Goal: Ask a question

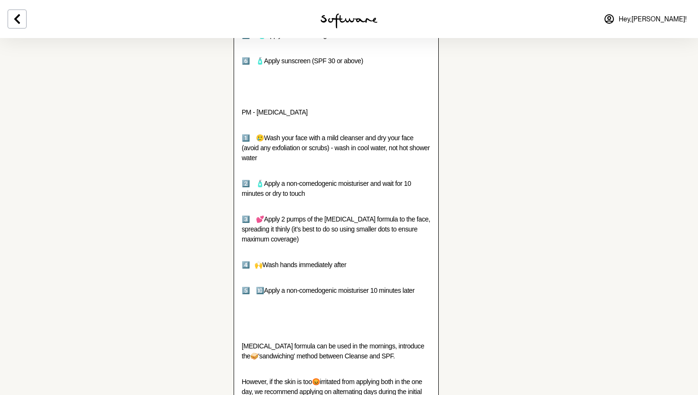
scroll to position [892, 0]
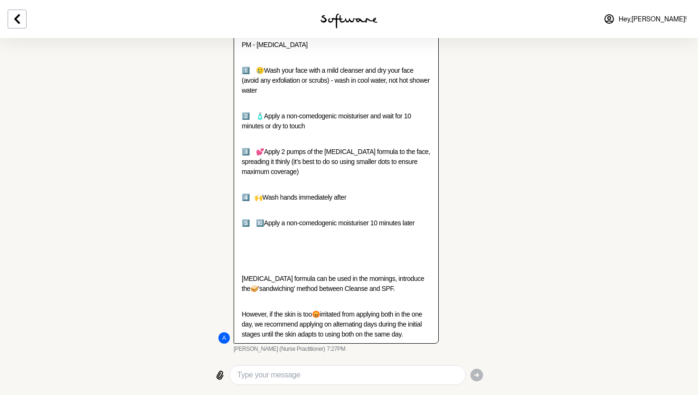
click at [327, 373] on textarea "Type your message" at bounding box center [347, 374] width 220 height 11
type textarea "l"
type textarea "sounds great! always wanted to try azaelic"
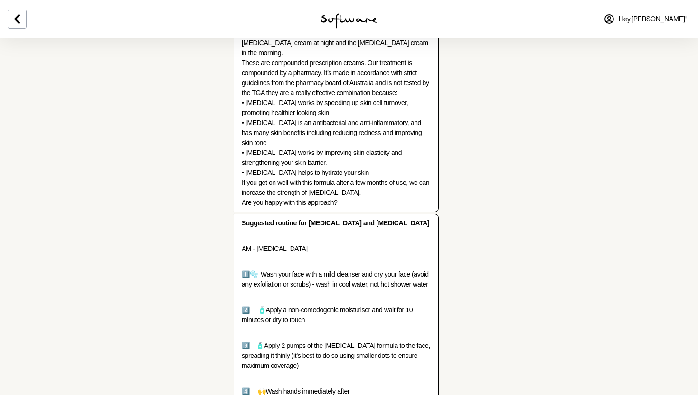
scroll to position [424, 0]
